Goal: Feedback & Contribution: Contribute content

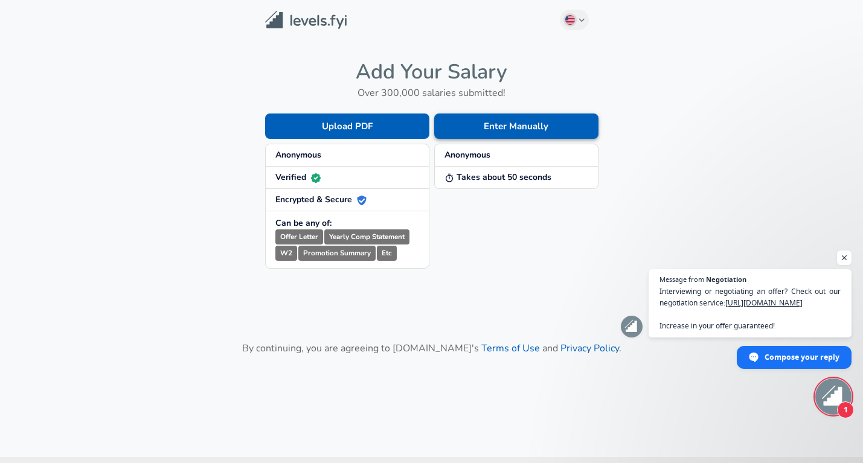
click at [465, 134] on button "Enter Manually" at bounding box center [516, 126] width 164 height 25
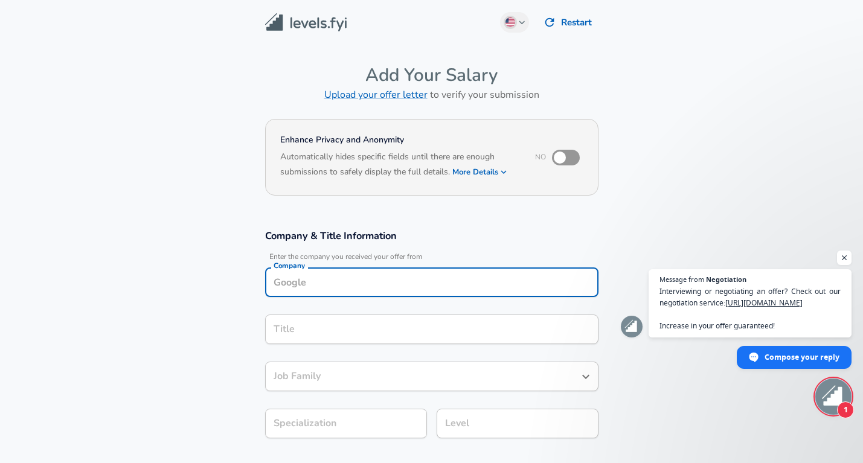
scroll to position [12, 0]
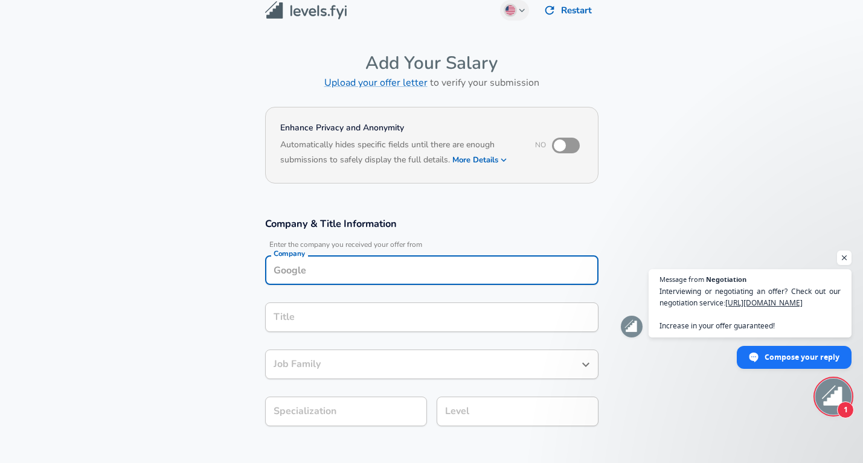
click at [326, 285] on div "Company" at bounding box center [431, 271] width 333 height 30
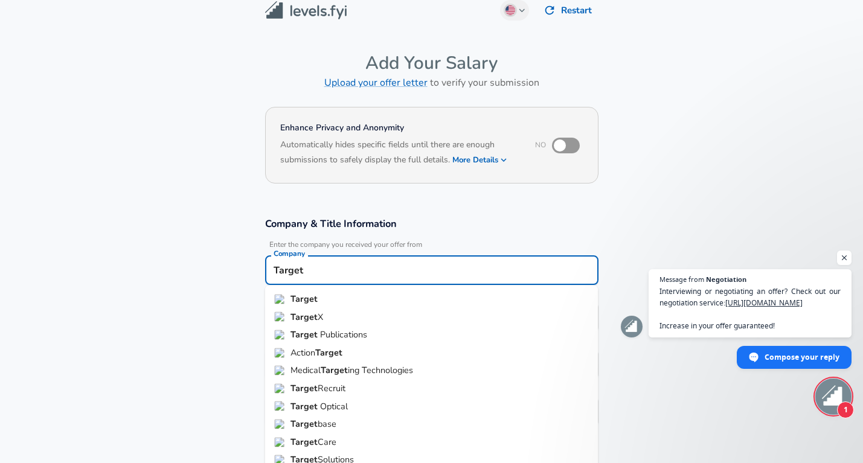
type input "Target"
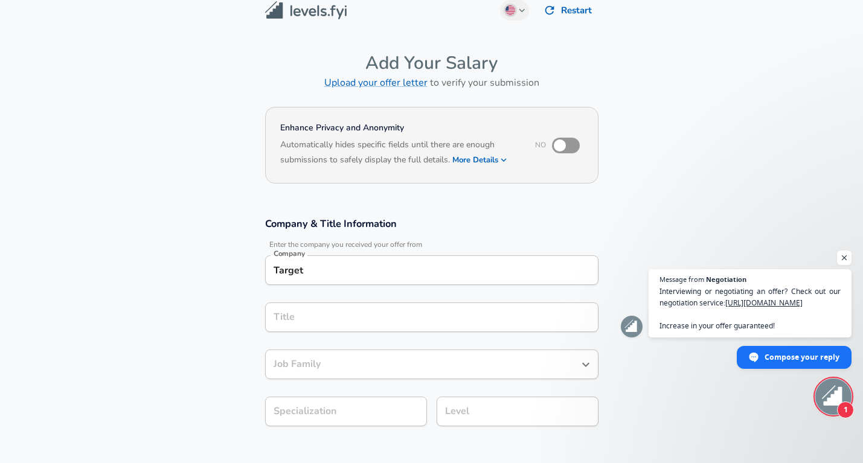
click at [239, 321] on section "Company & Title Information Enter the company you received your offer from Comp…" at bounding box center [431, 328] width 863 height 251
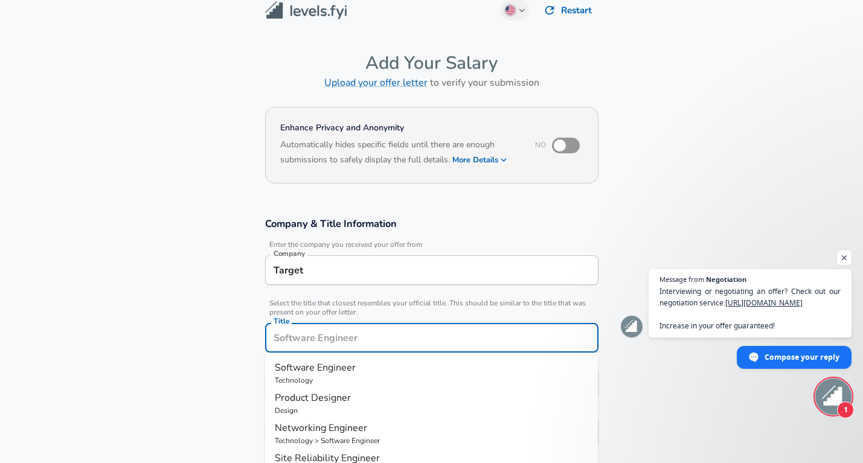
click at [283, 329] on input "Title" at bounding box center [432, 338] width 323 height 19
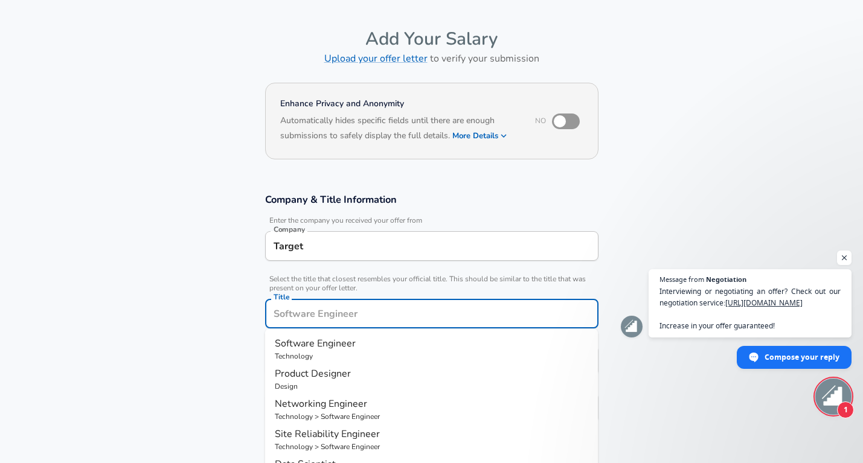
click at [294, 347] on span "Software Engineer" at bounding box center [315, 343] width 81 height 13
type input "Software Engineer"
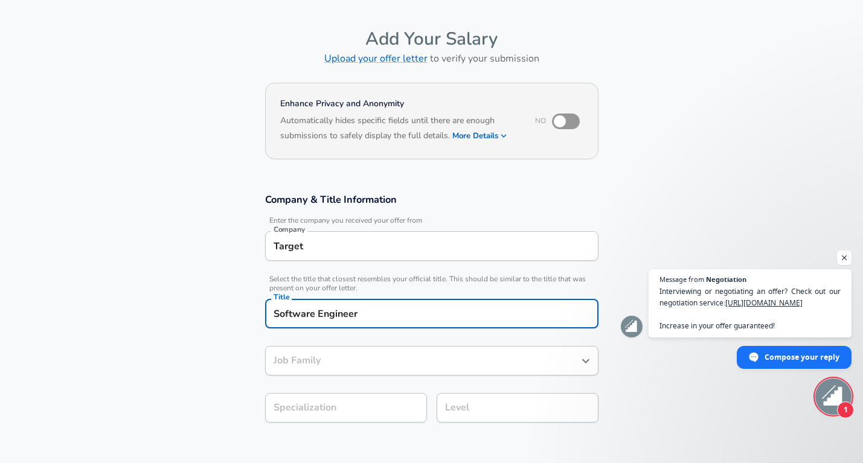
type input "Software Engineer"
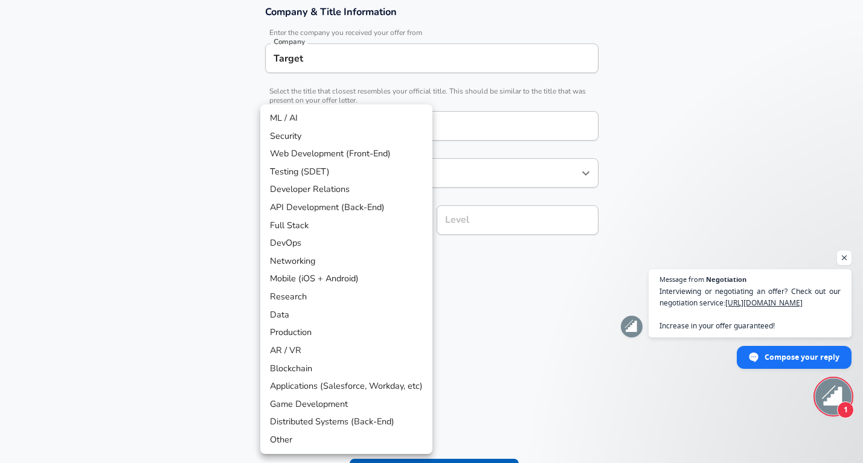
click at [326, 219] on body "English ([GEOGRAPHIC_DATA]) Change Restart Add Your Salary Upload your offer le…" at bounding box center [431, 7] width 863 height 463
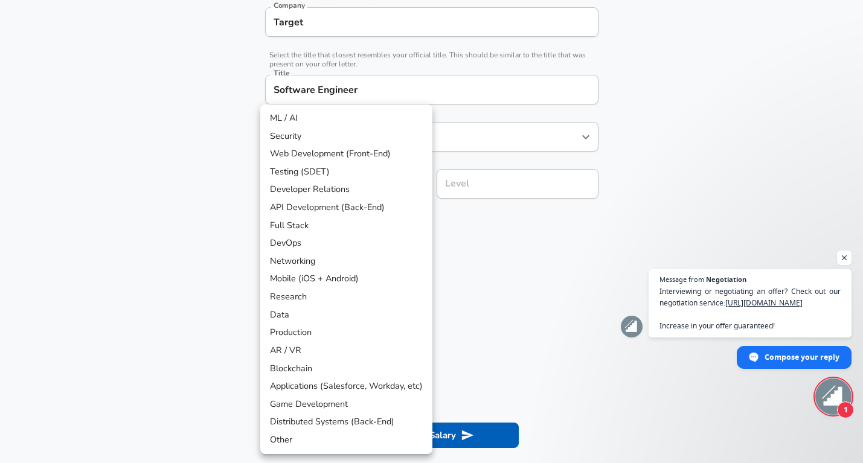
click at [326, 219] on li "Full Stack" at bounding box center [346, 226] width 172 height 18
type input "Full Stack"
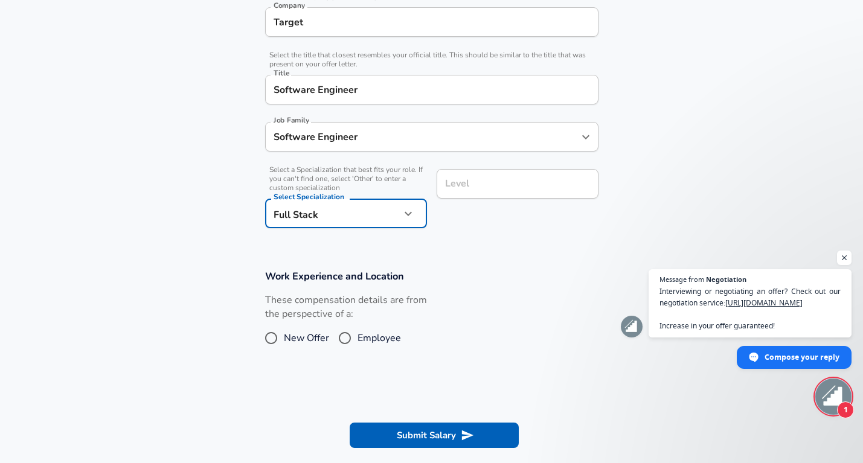
click at [451, 183] on div "Level Level" at bounding box center [518, 185] width 162 height 33
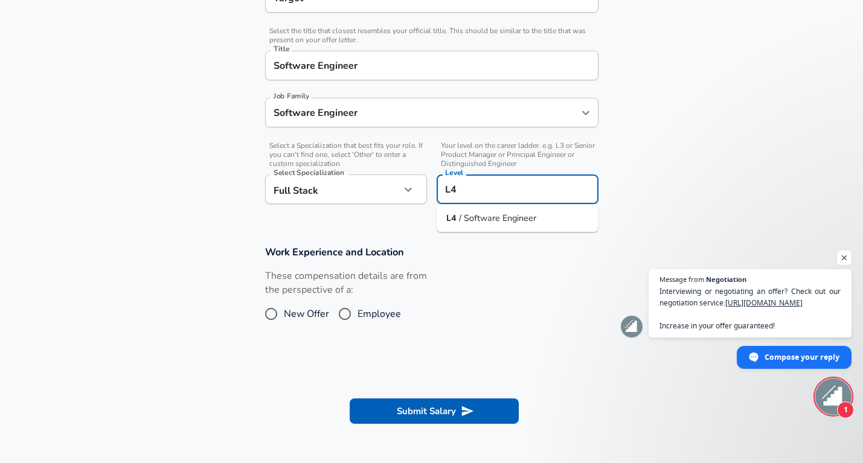
click at [477, 218] on span "/ Software Engineer" at bounding box center [497, 218] width 77 height 12
type input "L4 / Software Engineer"
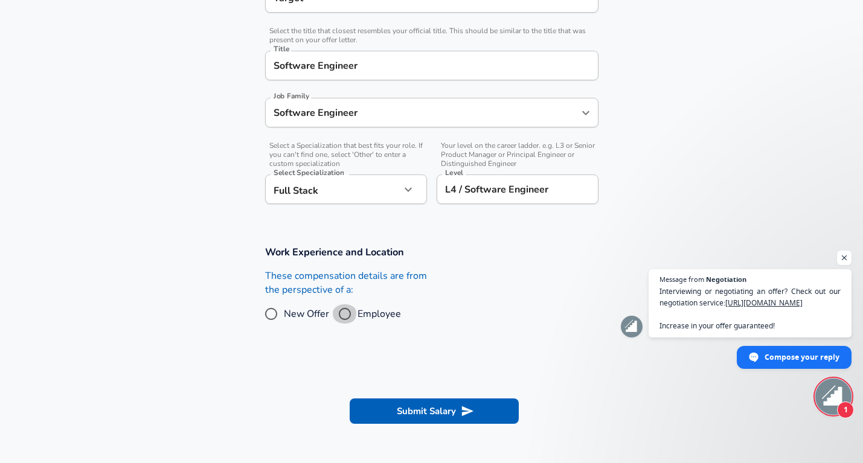
click at [339, 315] on input "Employee" at bounding box center [344, 313] width 25 height 19
radio input "true"
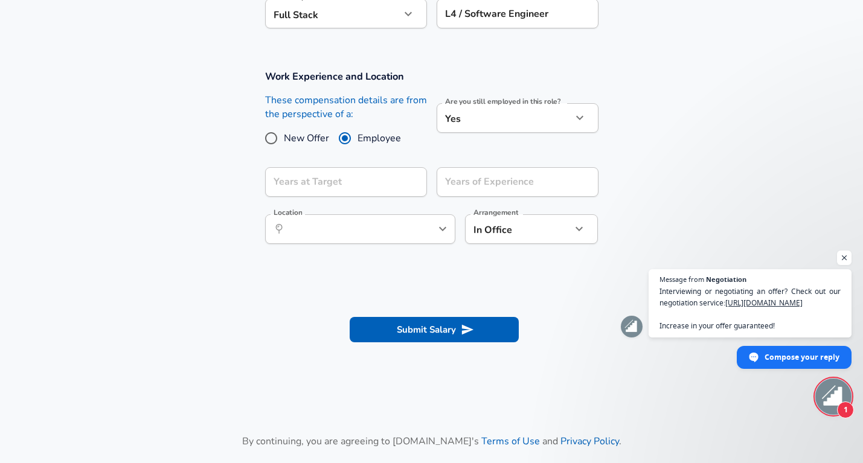
scroll to position [466, 0]
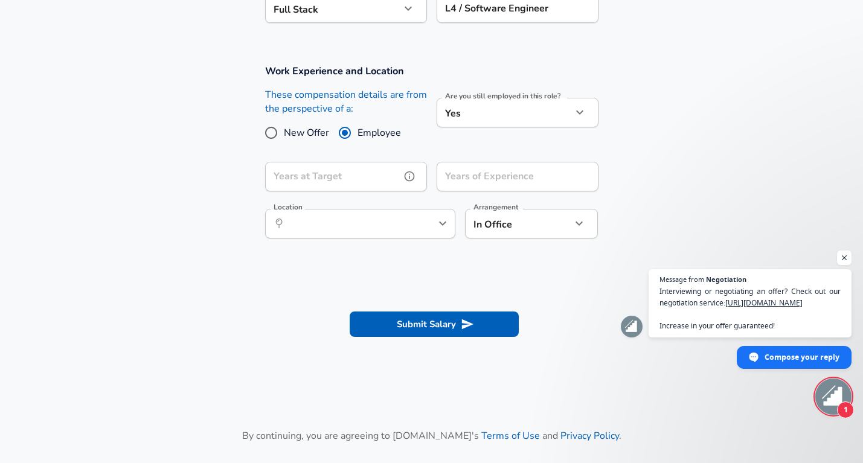
click at [370, 168] on input "Years at Target" at bounding box center [332, 177] width 135 height 30
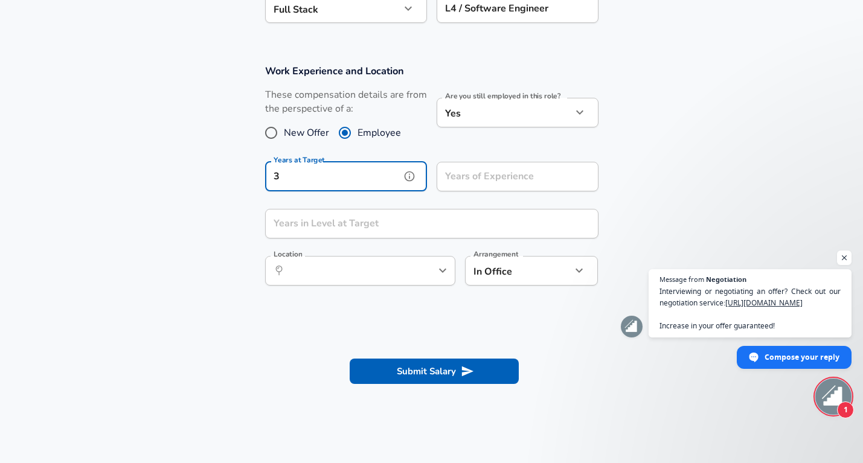
type input "3"
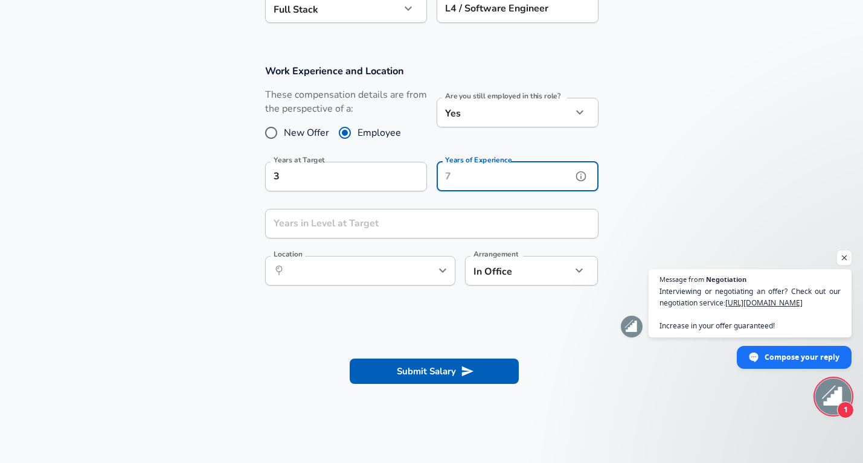
click at [457, 172] on input "Years of Experience" at bounding box center [504, 177] width 135 height 30
type input "5"
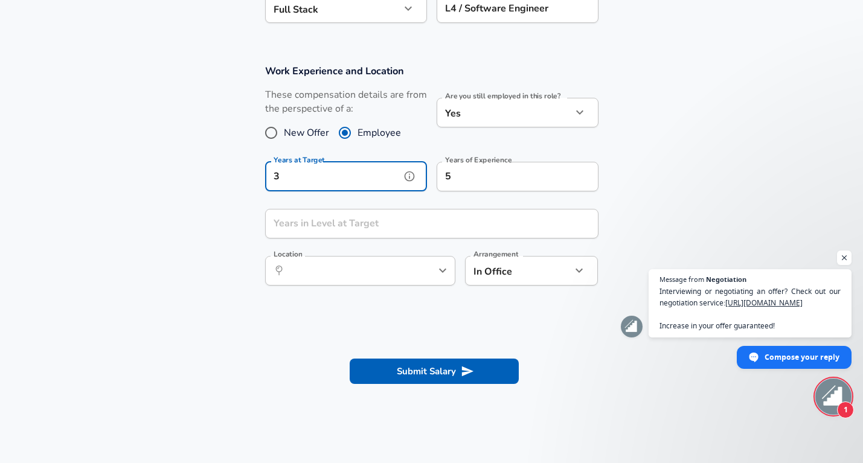
drag, startPoint x: 358, startPoint y: 172, endPoint x: 213, endPoint y: 149, distance: 146.7
click at [213, 149] on section "Work Experience and Location These compensation details are from the perspectiv…" at bounding box center [431, 181] width 863 height 262
type input "3"
type input "4"
click at [274, 223] on input "Years in Level at Target" at bounding box center [418, 224] width 307 height 30
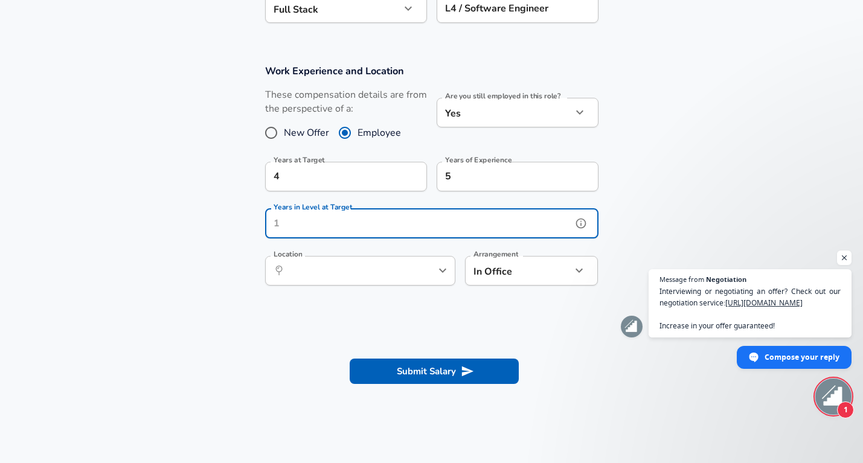
click at [281, 223] on input "Years in Level at Target" at bounding box center [418, 224] width 307 height 30
type input "3"
type input "4"
click at [300, 275] on input "Location" at bounding box center [347, 271] width 124 height 19
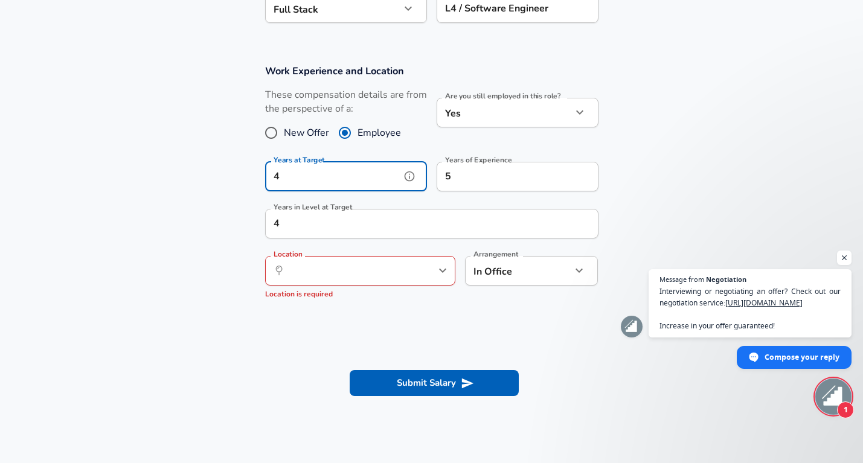
drag, startPoint x: 299, startPoint y: 172, endPoint x: 89, endPoint y: 177, distance: 210.3
click at [90, 177] on section "Work Experience and Location These compensation details are from the perspectiv…" at bounding box center [431, 187] width 863 height 274
type input "3"
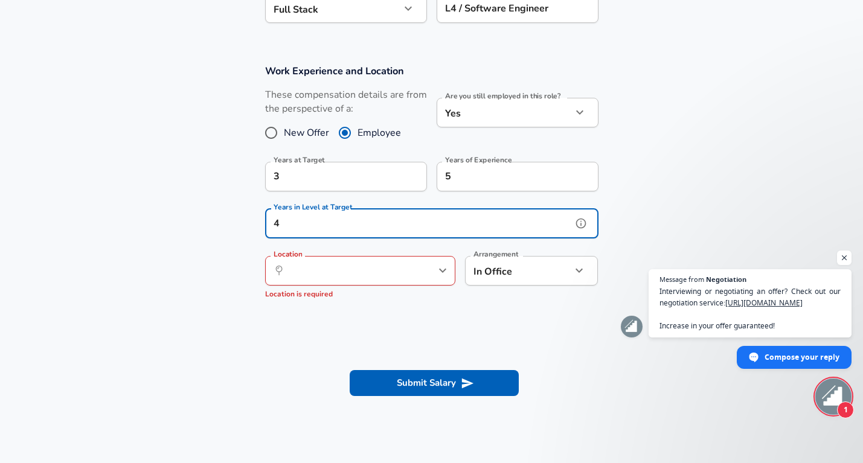
drag, startPoint x: 285, startPoint y: 225, endPoint x: 240, endPoint y: 226, distance: 44.1
click at [241, 226] on section "Work Experience and Location These compensation details are from the perspectiv…" at bounding box center [431, 187] width 863 height 274
type input "3"
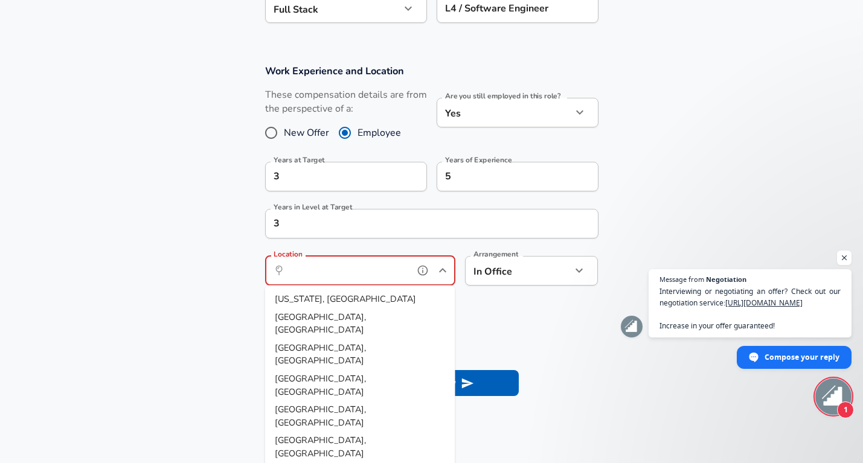
click at [324, 268] on input "Location" at bounding box center [347, 271] width 124 height 19
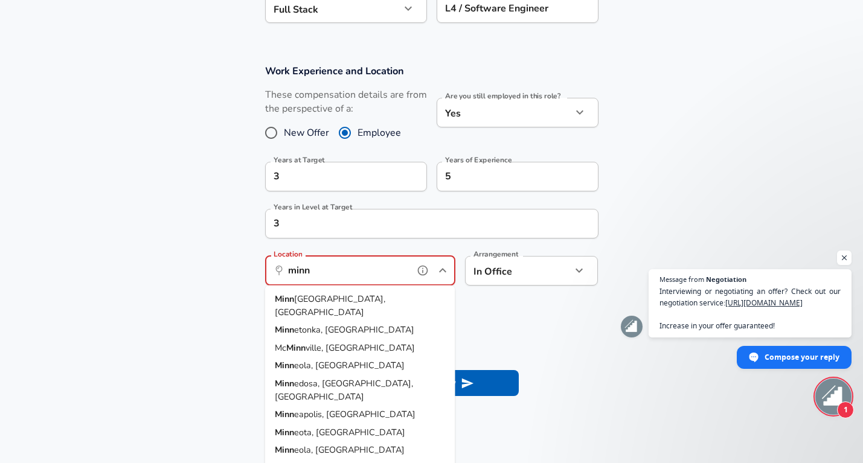
click at [329, 297] on span "[GEOGRAPHIC_DATA], [GEOGRAPHIC_DATA]" at bounding box center [330, 305] width 111 height 25
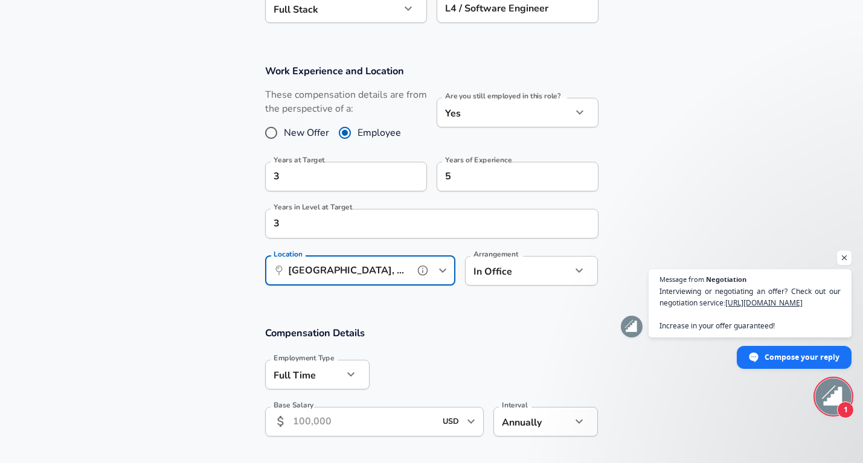
type input "[GEOGRAPHIC_DATA], [GEOGRAPHIC_DATA]"
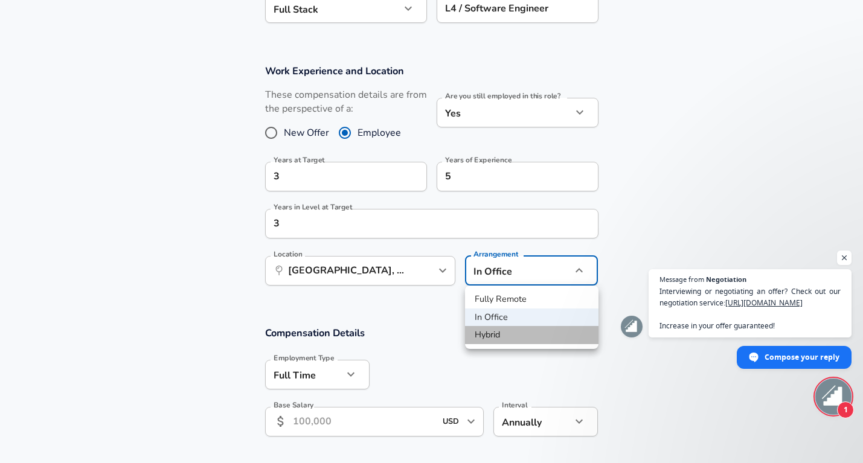
click at [489, 339] on li "Hybrid" at bounding box center [531, 335] width 133 height 18
type input "hybrid"
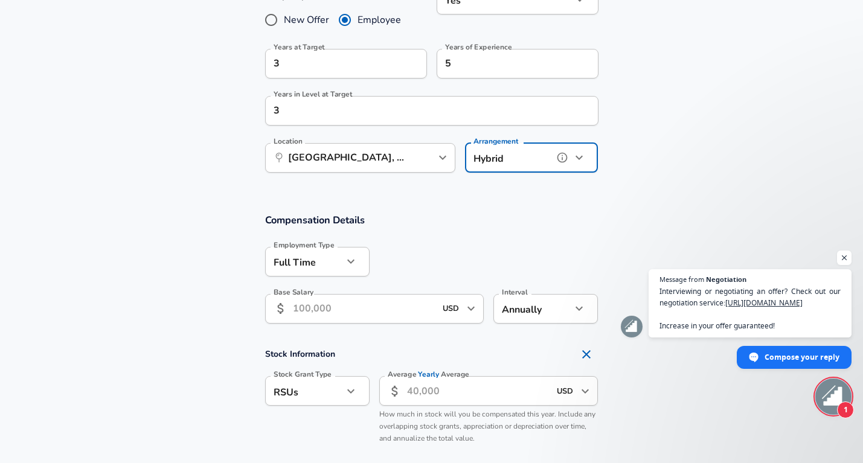
scroll to position [589, 0]
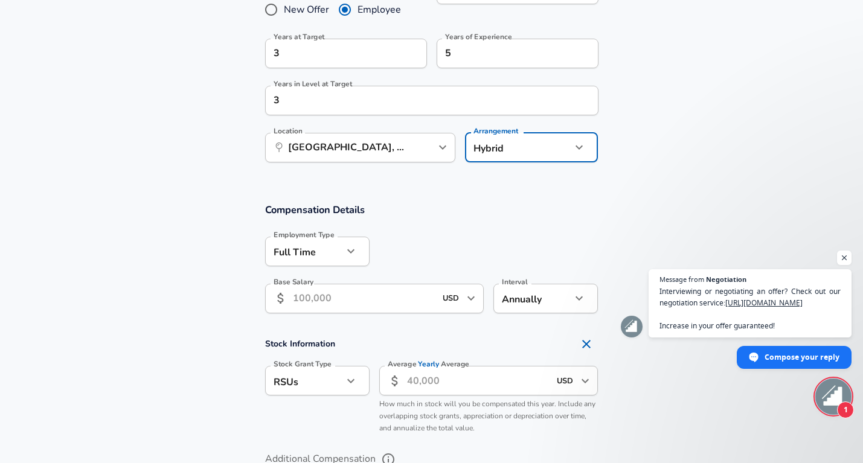
click at [397, 306] on input "Base Salary" at bounding box center [364, 299] width 143 height 30
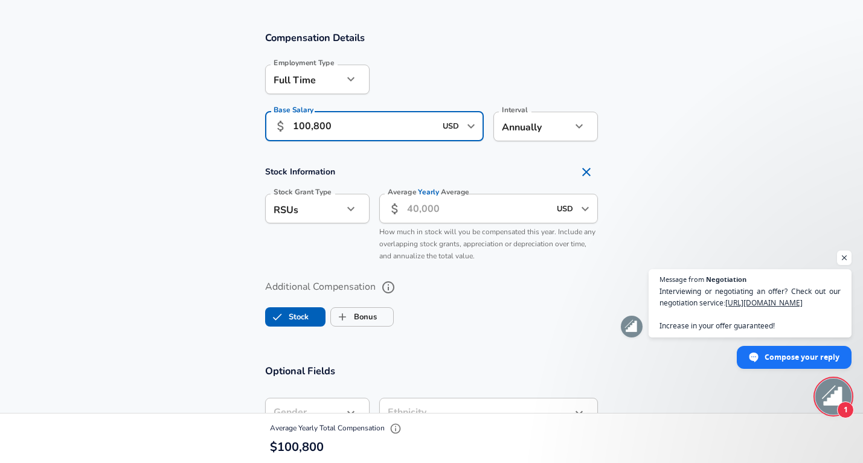
scroll to position [776, 0]
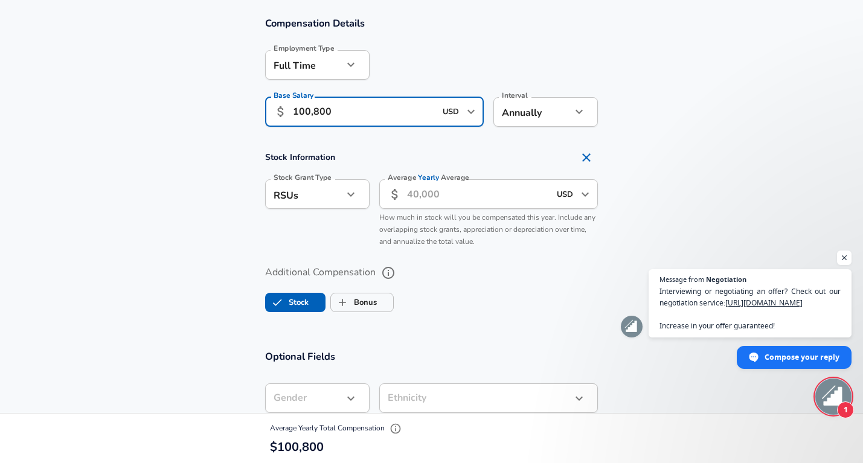
type input "100,800"
click at [586, 161] on icon "Remove Section" at bounding box center [586, 157] width 14 height 14
checkbox input "false"
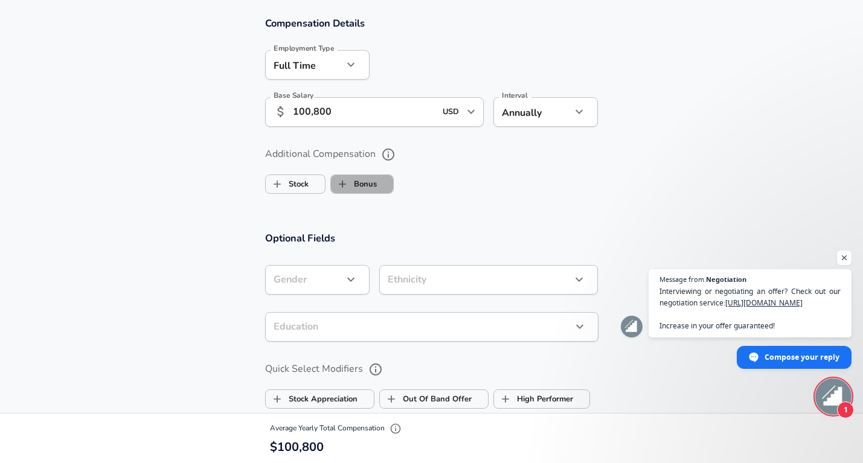
click at [362, 184] on label "Bonus" at bounding box center [354, 184] width 46 height 23
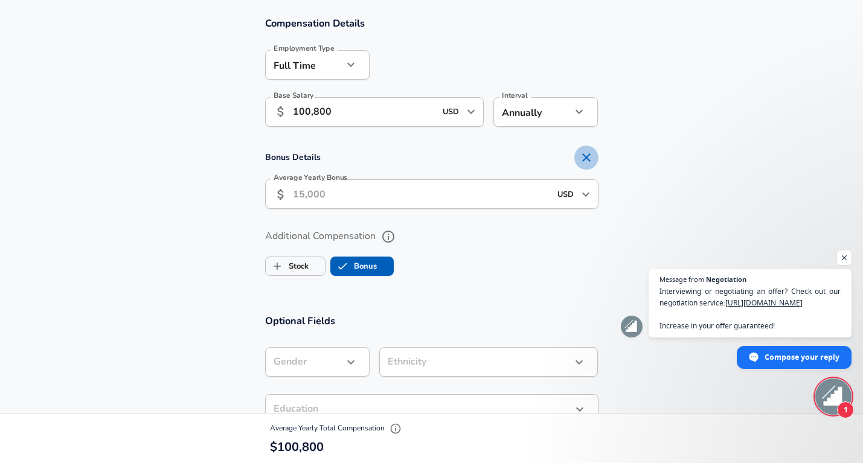
click at [590, 153] on icon "Remove Section" at bounding box center [586, 157] width 14 height 14
checkbox input "false"
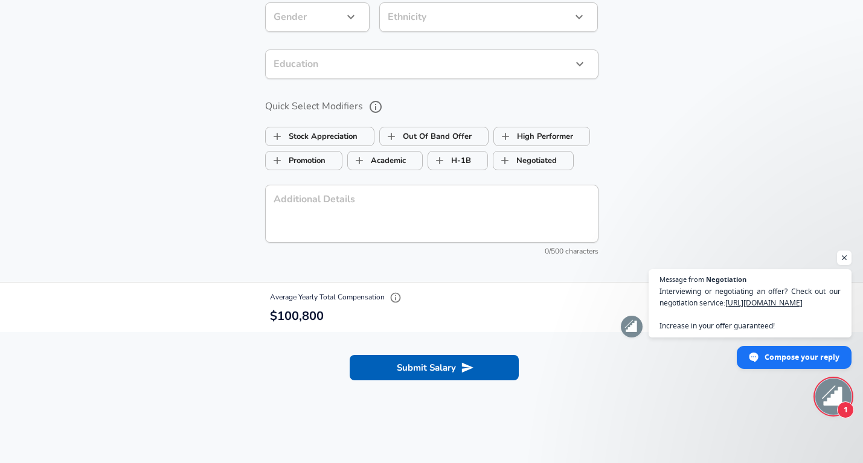
scroll to position [1223, 0]
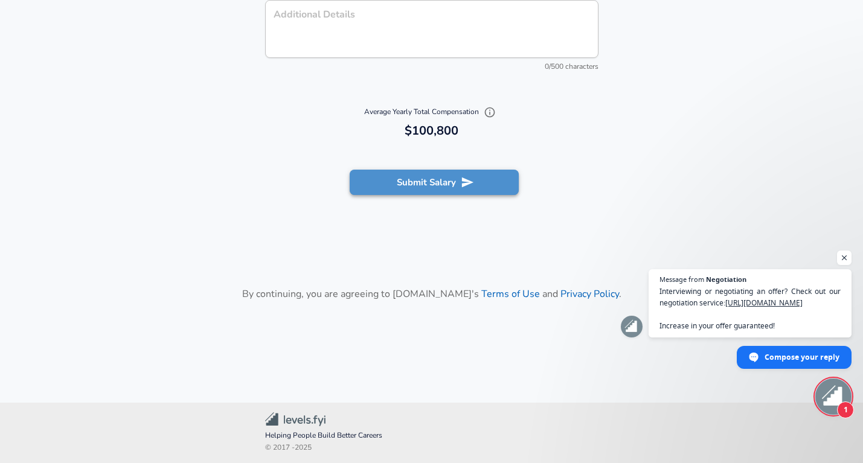
click at [478, 185] on button "Submit Salary" at bounding box center [434, 182] width 169 height 25
